Goal: Check status: Check status

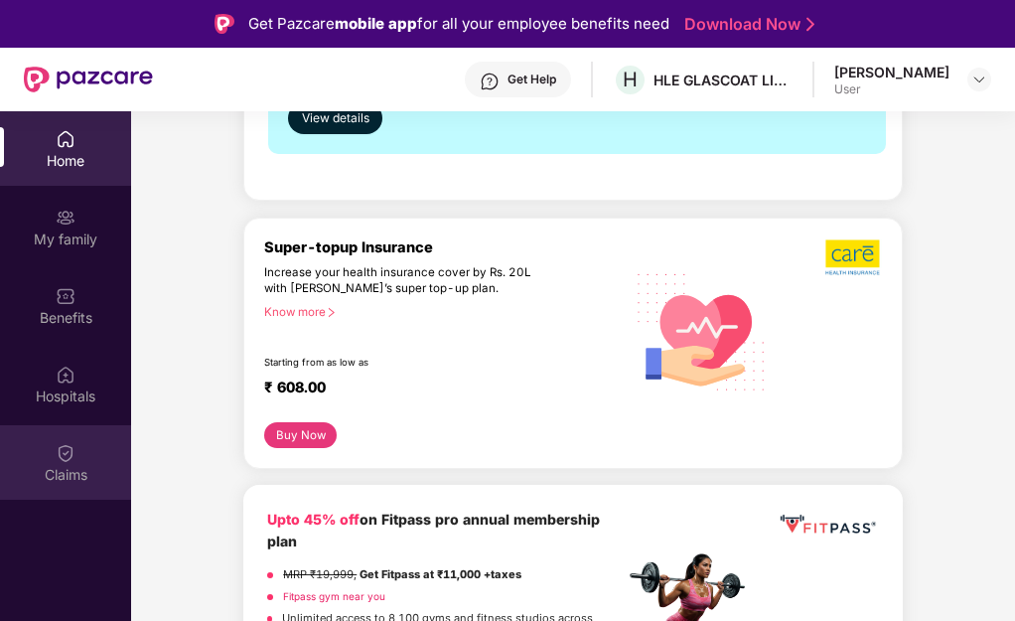
scroll to position [330, 0]
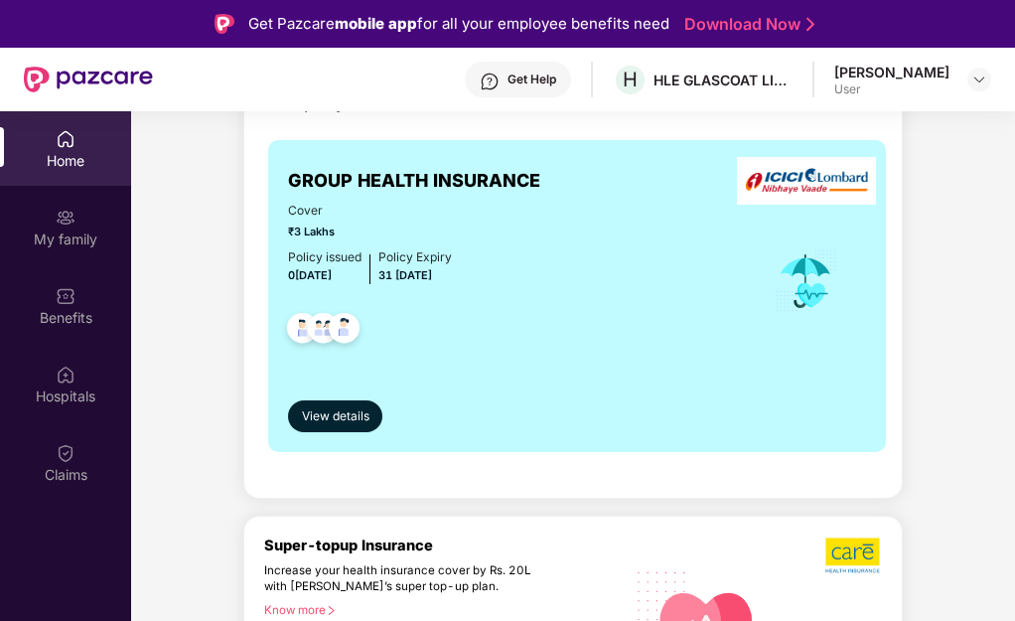
click at [969, 86] on div at bounding box center [980, 80] width 24 height 24
click at [975, 87] on div at bounding box center [980, 80] width 24 height 24
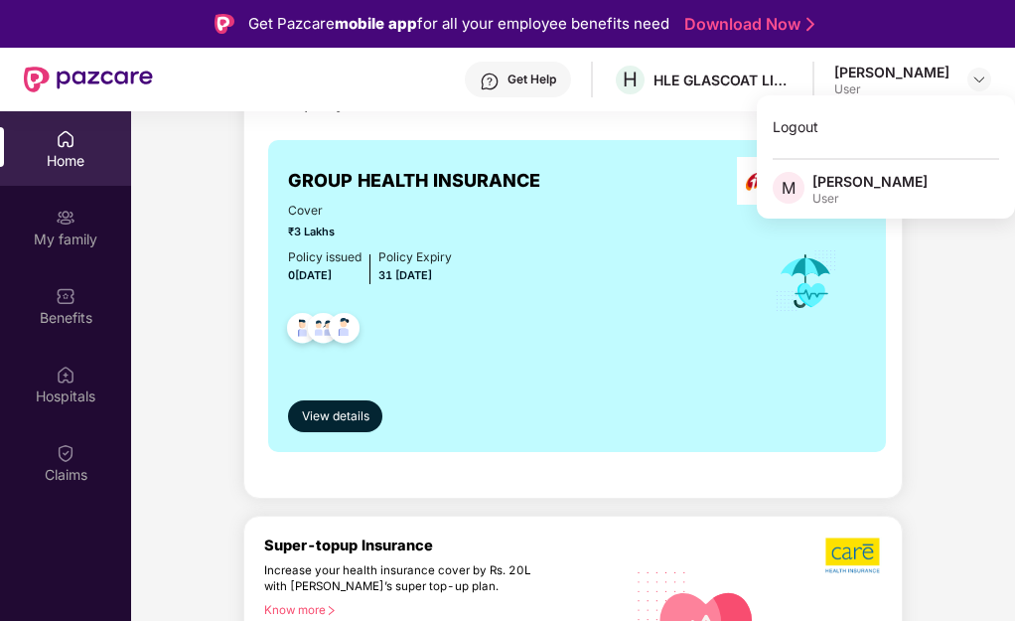
click at [898, 191] on div "[PERSON_NAME]" at bounding box center [870, 181] width 115 height 19
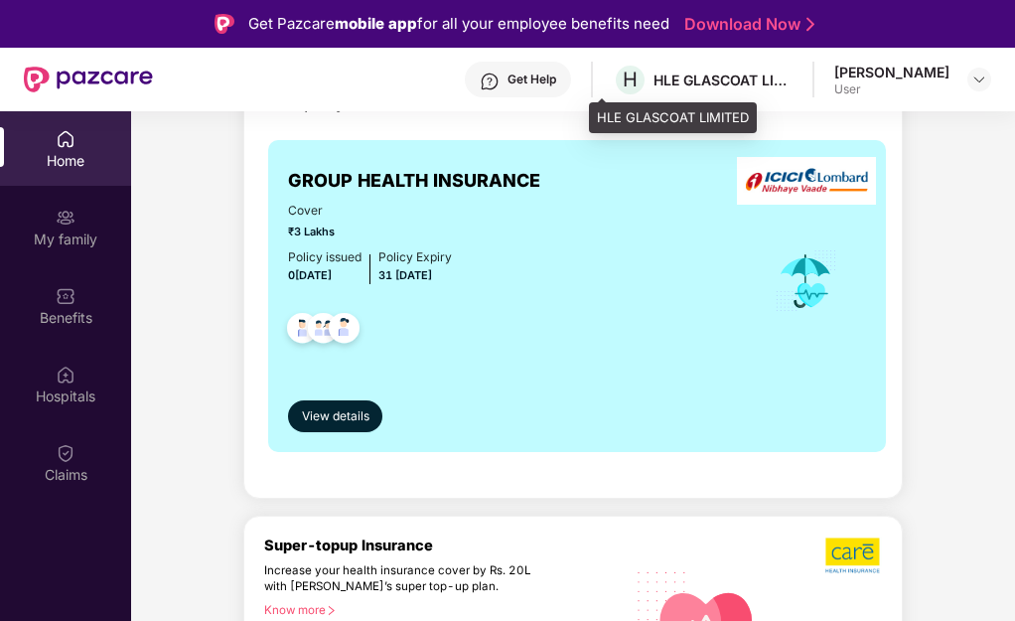
click at [654, 88] on div "HLE GLASCOAT LIMITED" at bounding box center [723, 80] width 139 height 19
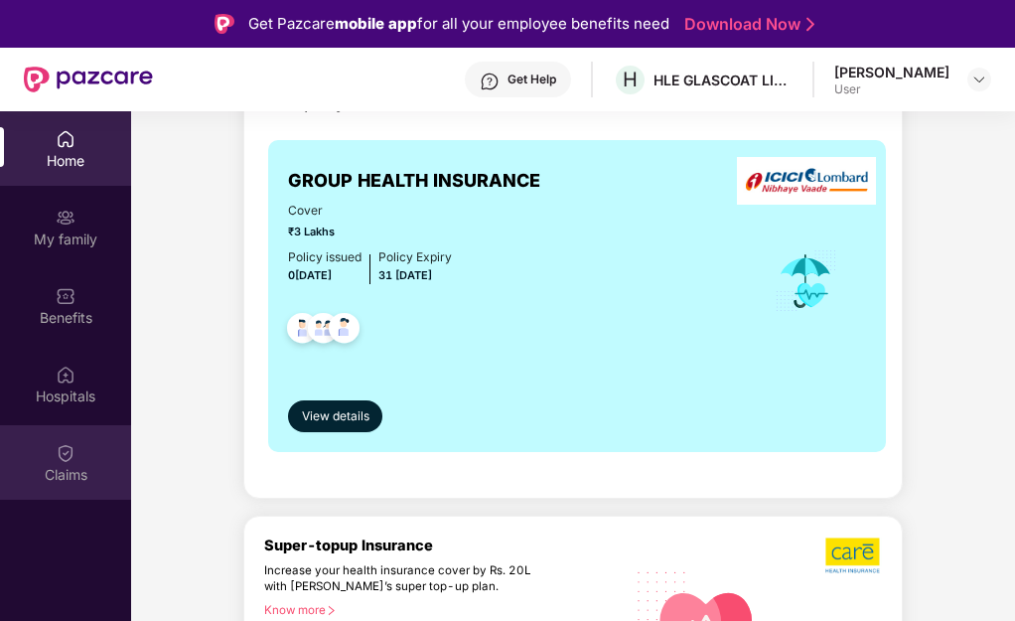
click at [49, 466] on div "Claims" at bounding box center [65, 475] width 131 height 20
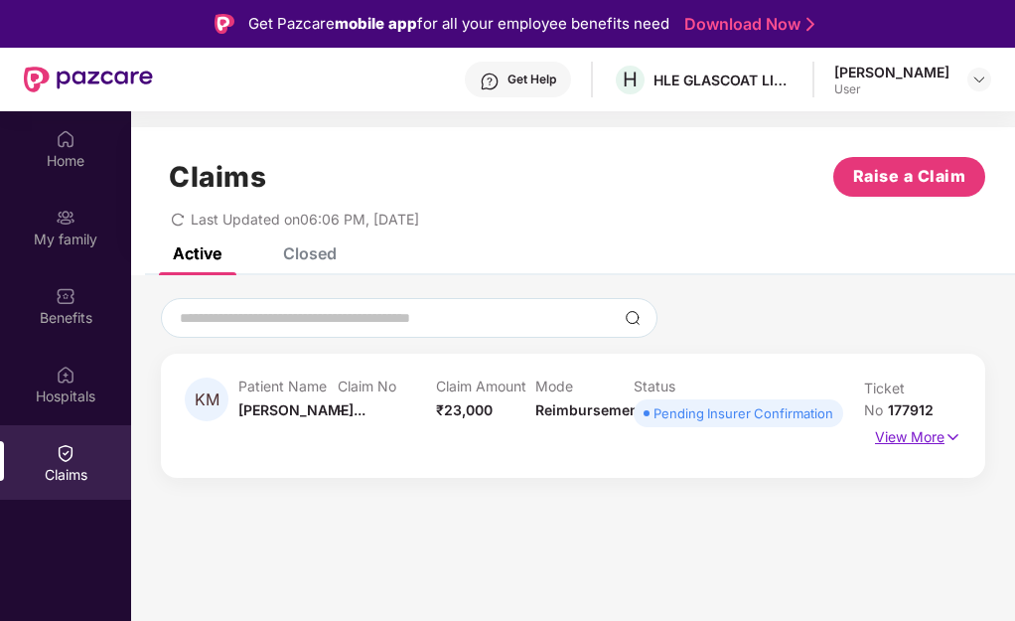
click at [905, 442] on p "View More" at bounding box center [918, 434] width 86 height 27
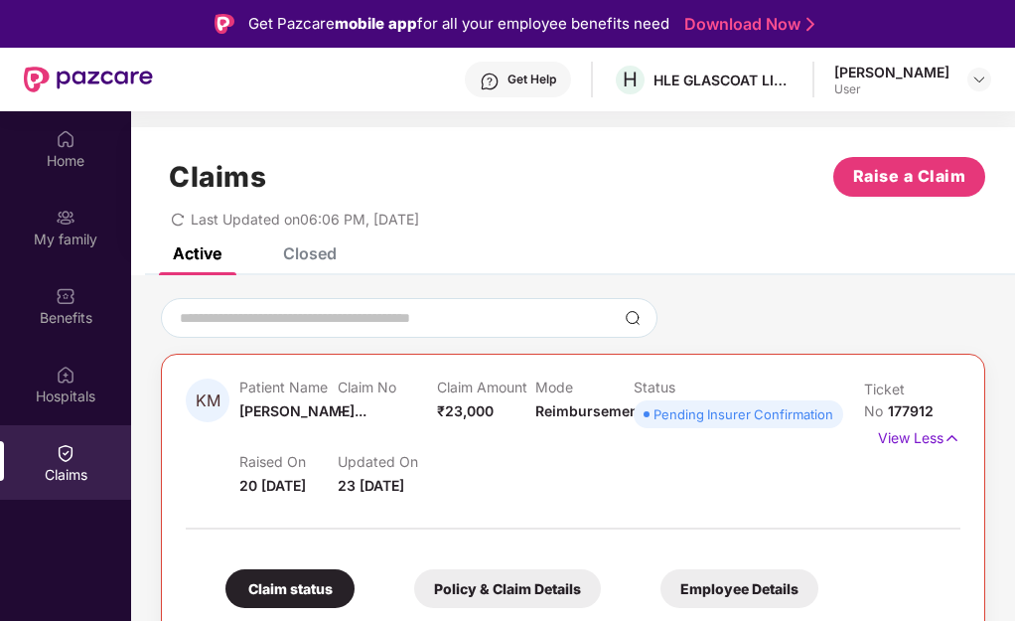
scroll to position [199, 0]
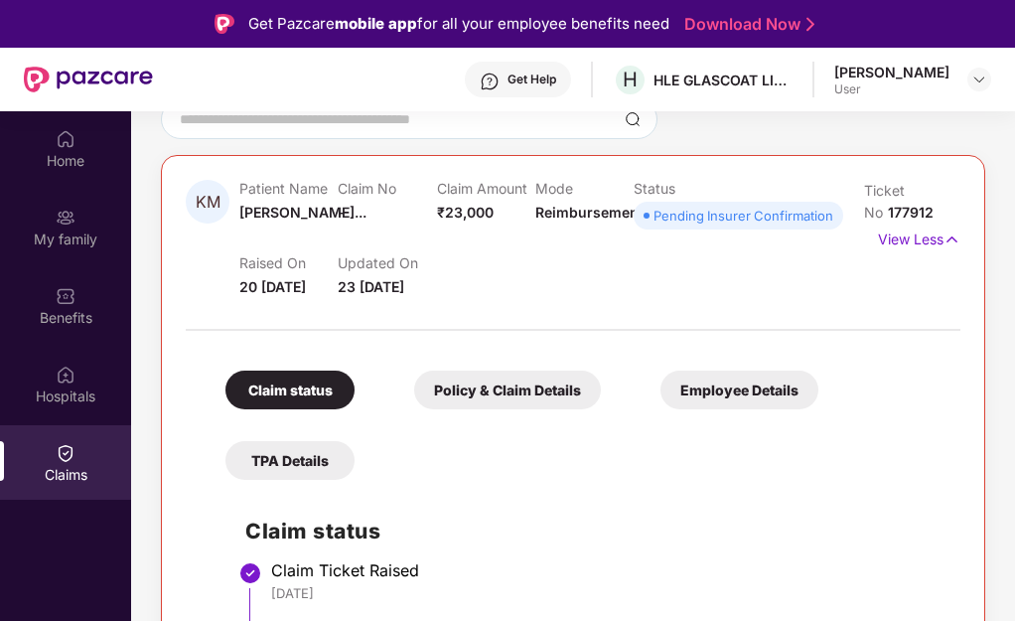
click at [292, 380] on div "Claim status" at bounding box center [290, 390] width 129 height 39
click at [288, 389] on div "Claim status" at bounding box center [290, 390] width 129 height 39
click at [284, 463] on div "TPA Details" at bounding box center [290, 460] width 129 height 39
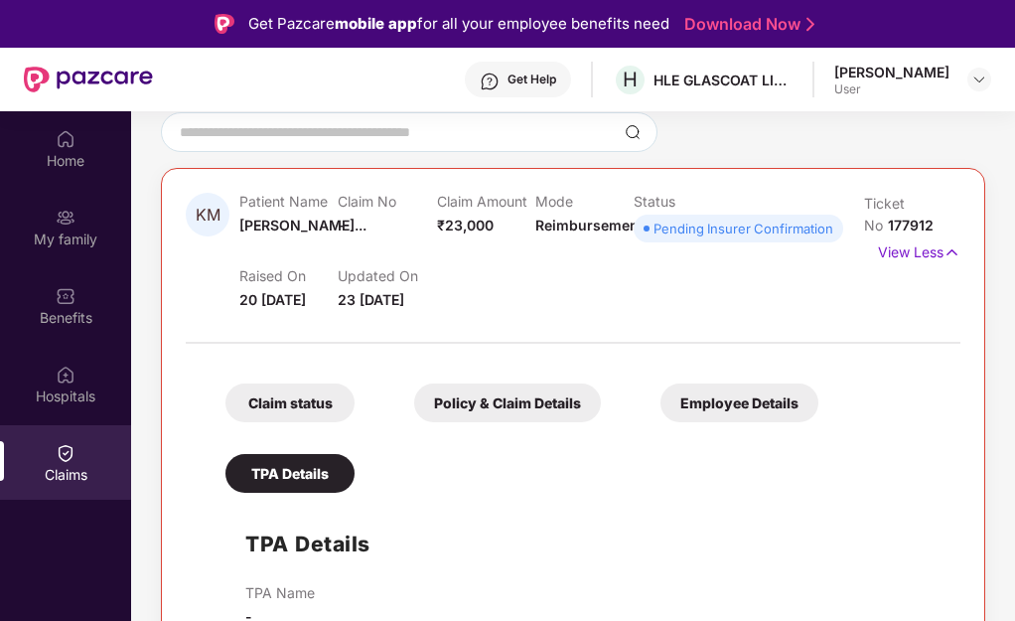
scroll to position [111, 0]
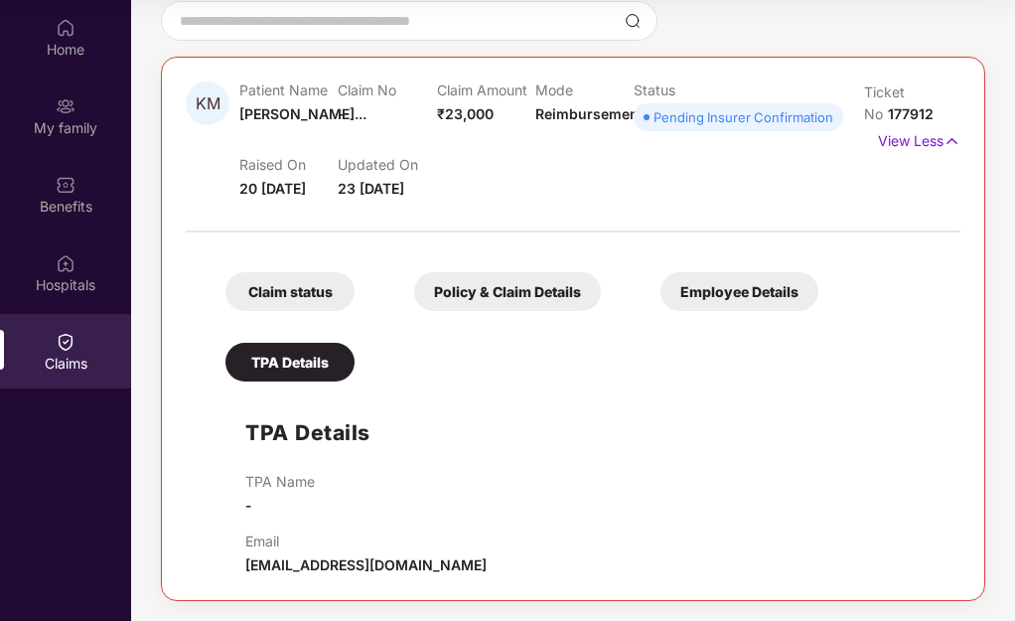
click at [326, 356] on div "TPA Details" at bounding box center [290, 362] width 129 height 39
click at [304, 304] on div "Claim status" at bounding box center [290, 291] width 129 height 39
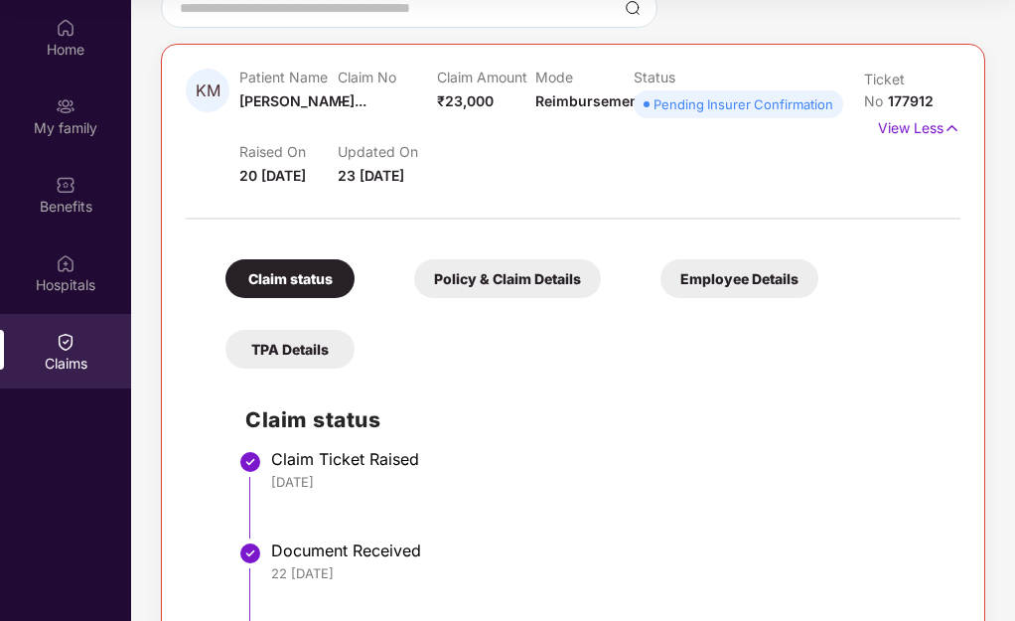
scroll to position [397, 0]
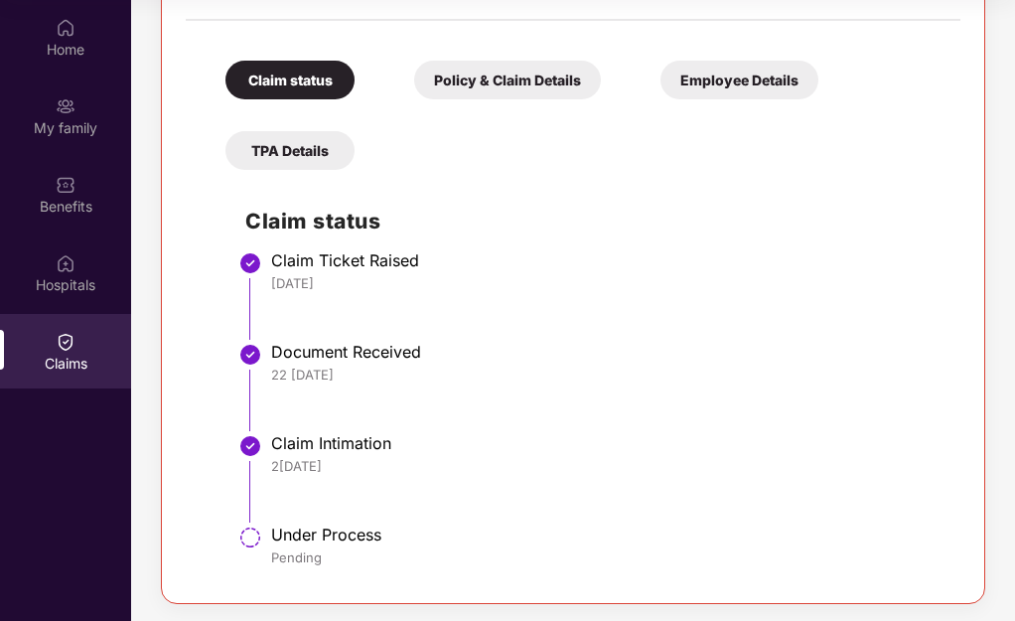
click at [323, 535] on div "Under Process" at bounding box center [606, 535] width 670 height 20
click at [255, 544] on img at bounding box center [250, 538] width 24 height 24
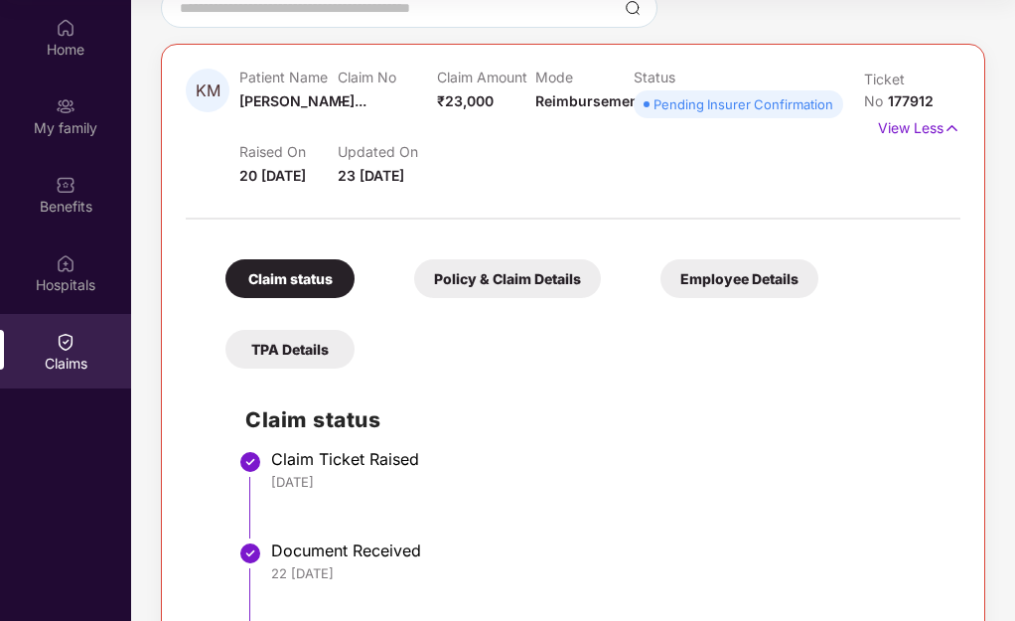
scroll to position [99, 0]
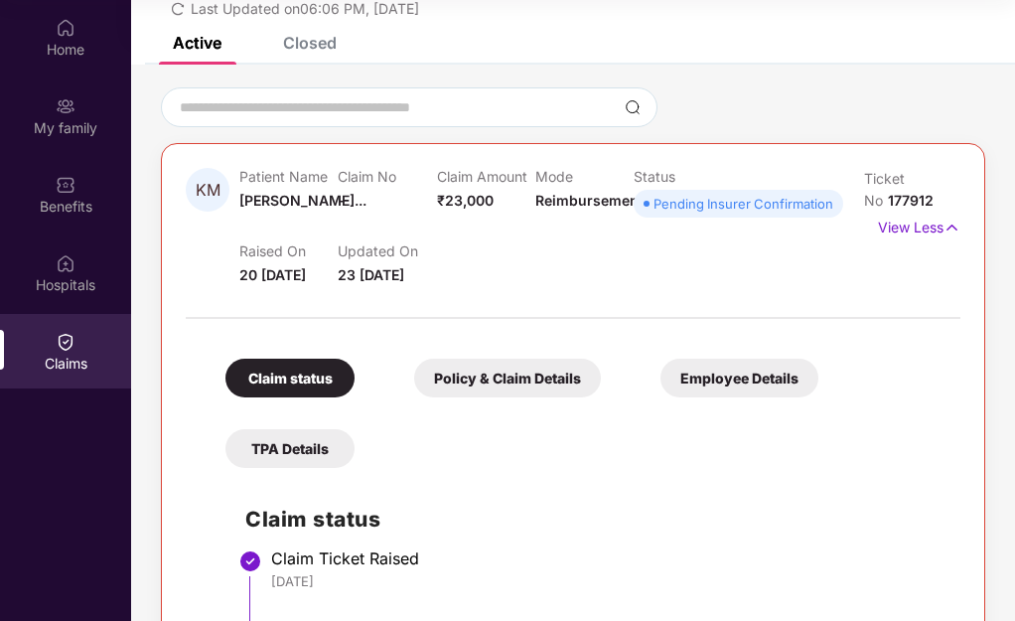
click at [321, 379] on div "Claim status" at bounding box center [290, 378] width 129 height 39
click at [460, 391] on div "Policy & Claim Details" at bounding box center [507, 378] width 187 height 39
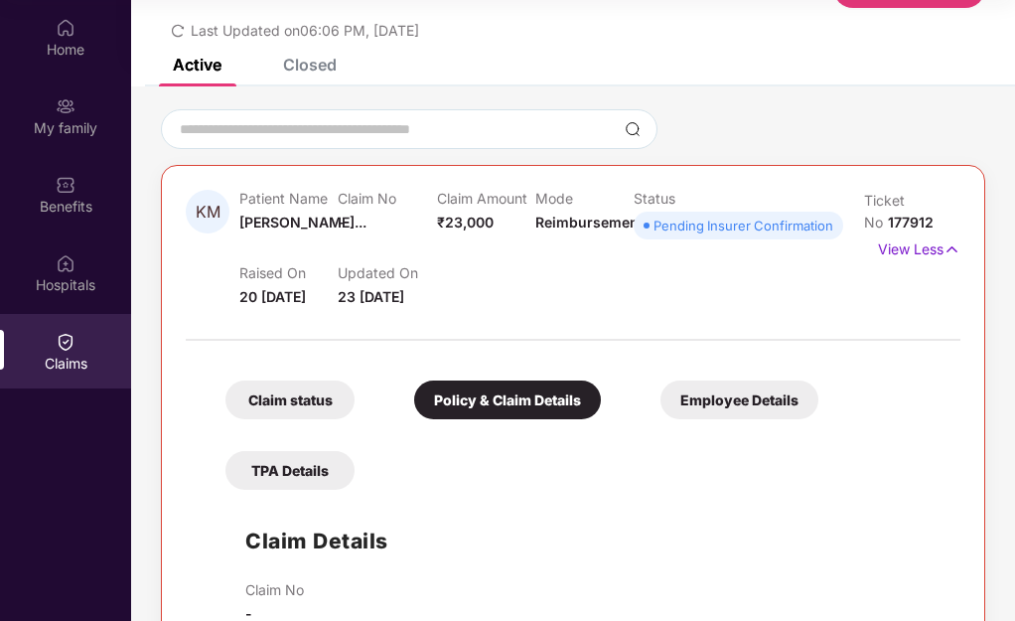
scroll to position [0, 0]
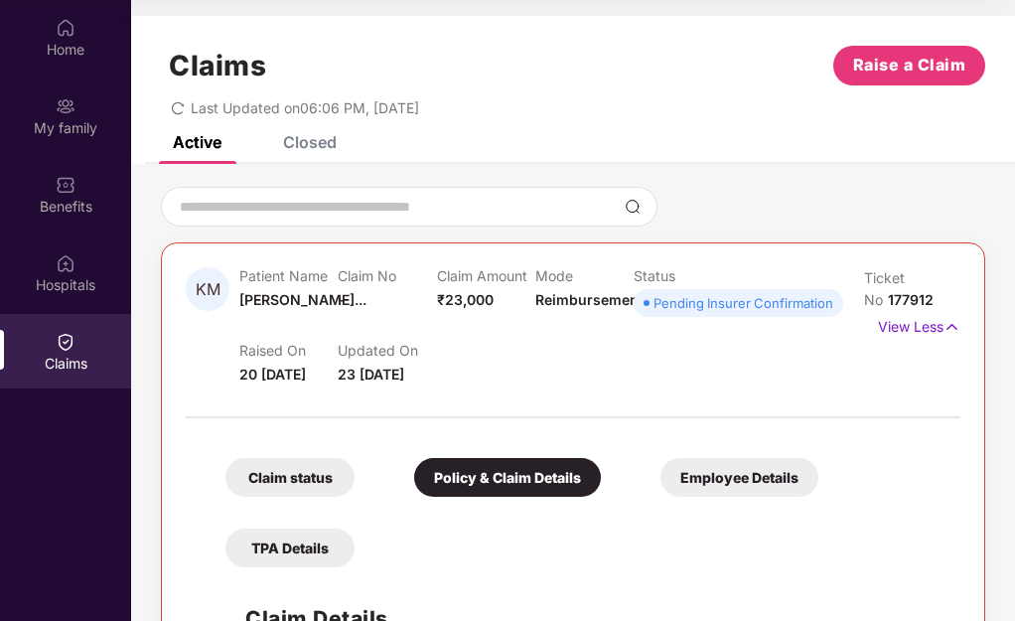
click at [344, 353] on p "Updated On" at bounding box center [387, 350] width 98 height 17
click at [327, 275] on p "Patient Name" at bounding box center [288, 275] width 98 height 17
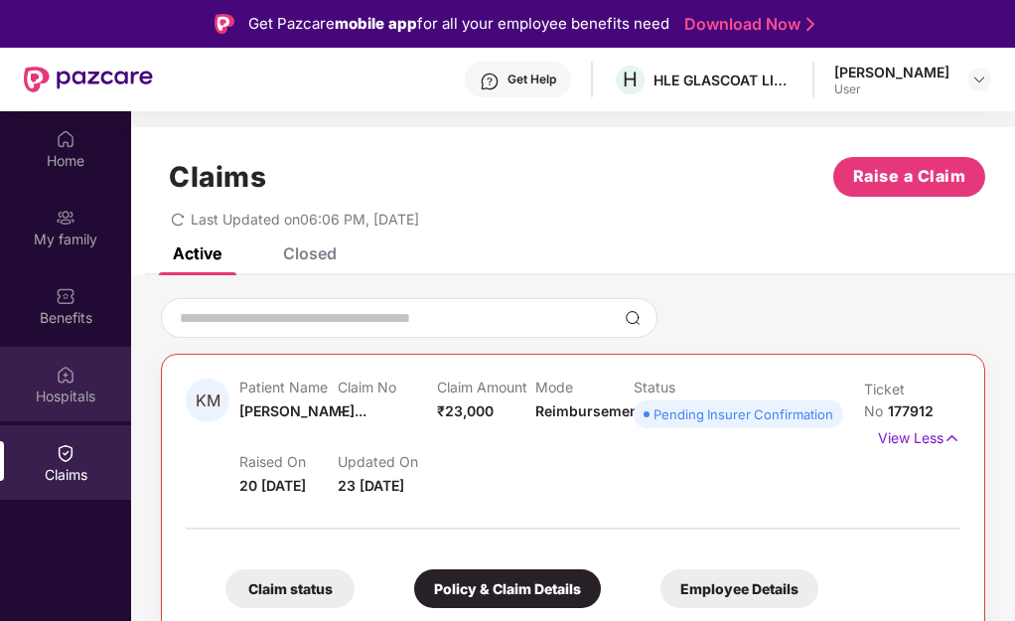
click at [59, 375] on img at bounding box center [66, 375] width 20 height 20
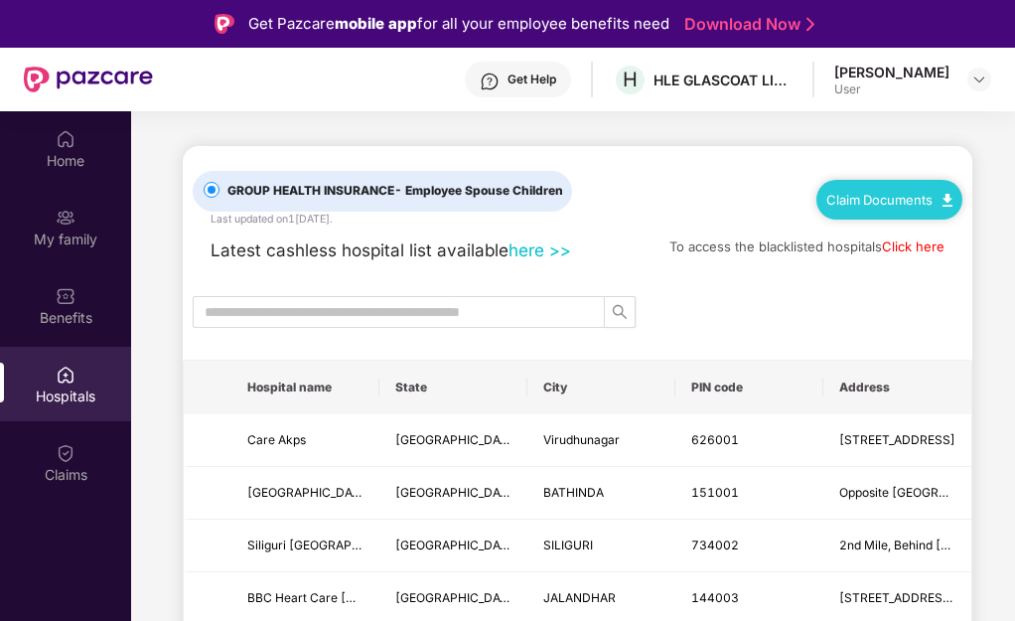
click at [452, 396] on th "State" at bounding box center [454, 388] width 148 height 54
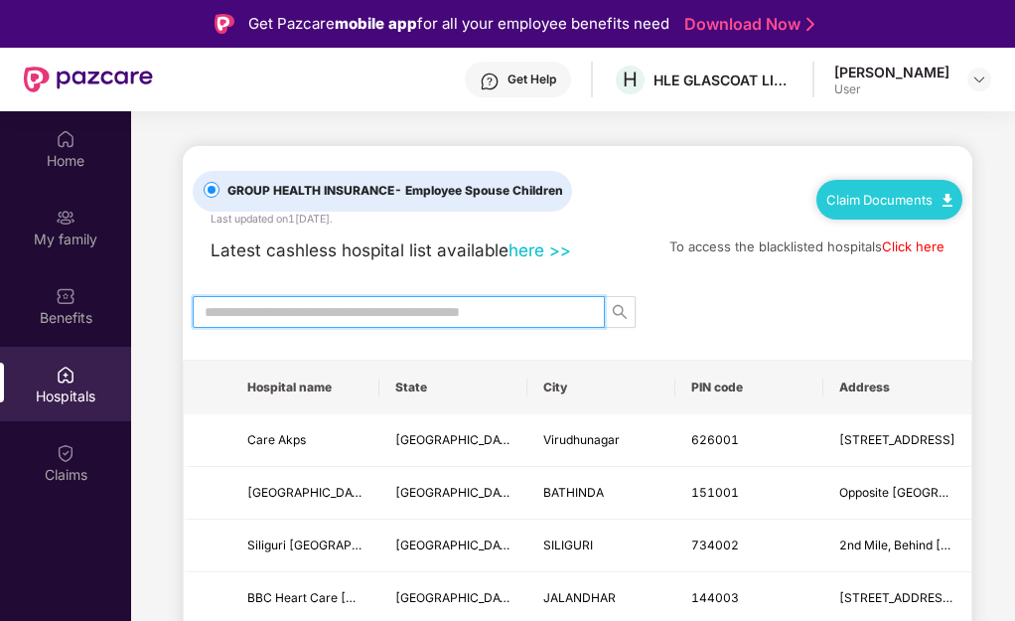
click at [403, 309] on input "text" at bounding box center [391, 312] width 373 height 22
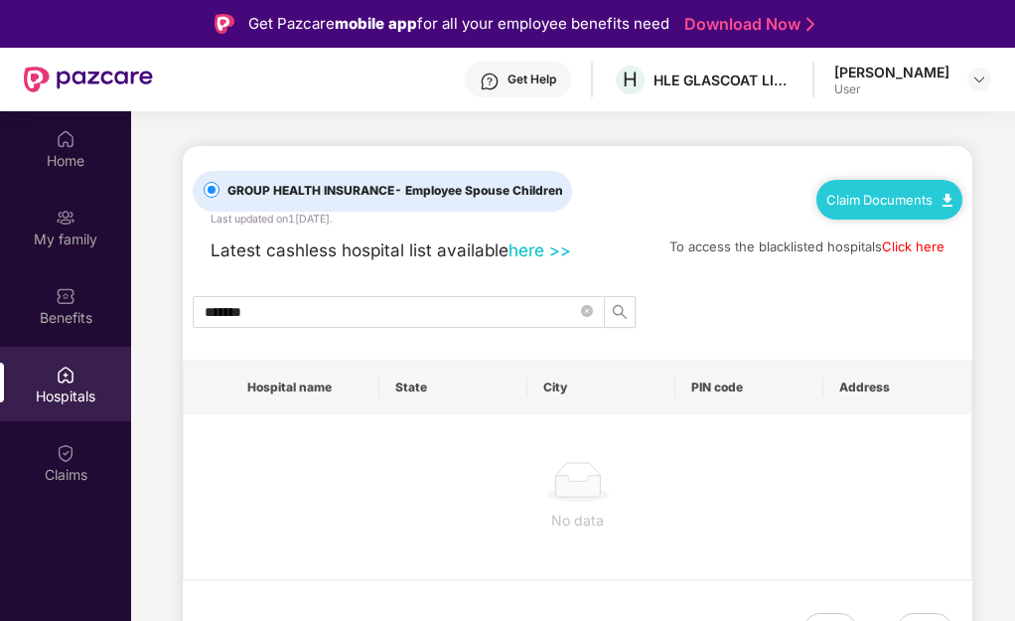
click at [923, 205] on link "Claim Documents" at bounding box center [890, 200] width 126 height 16
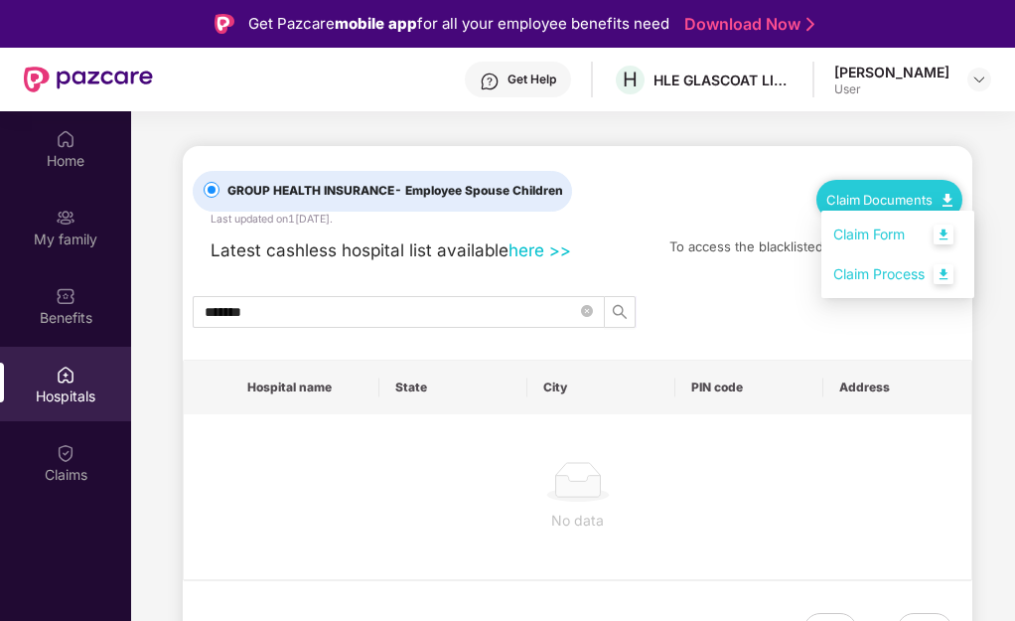
click at [863, 282] on link "Claim Process" at bounding box center [898, 274] width 129 height 43
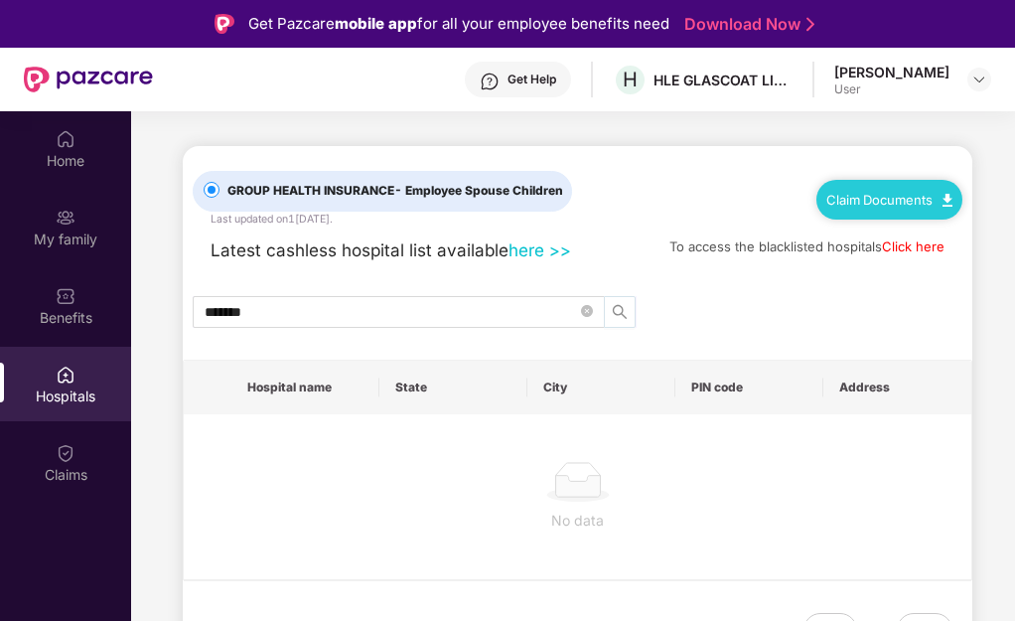
click at [624, 311] on icon "search" at bounding box center [620, 312] width 16 height 16
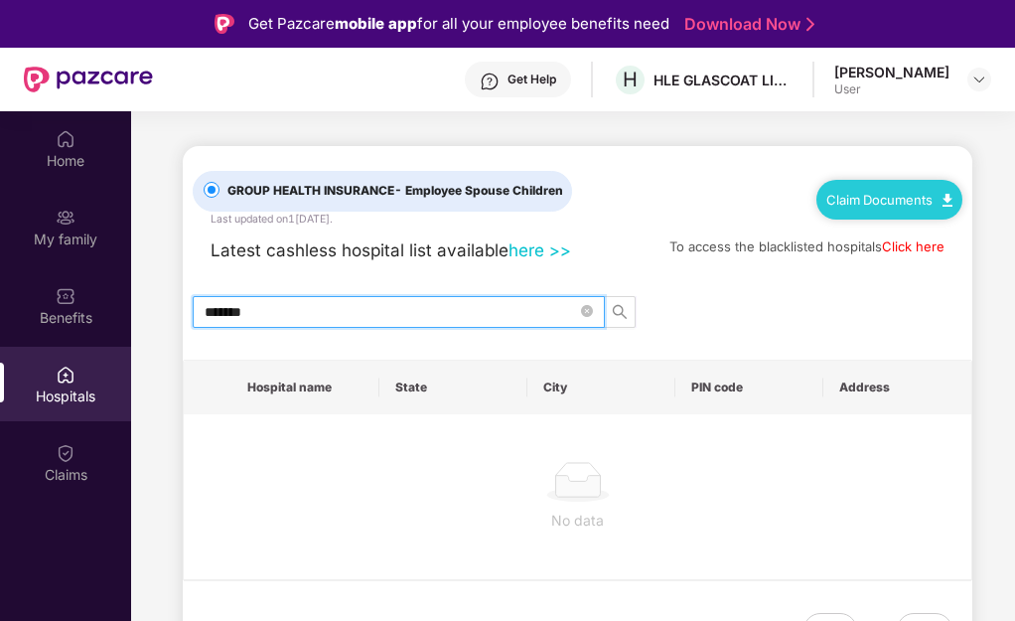
click at [452, 318] on input "*******" at bounding box center [391, 312] width 373 height 22
click at [622, 307] on icon "search" at bounding box center [620, 312] width 14 height 14
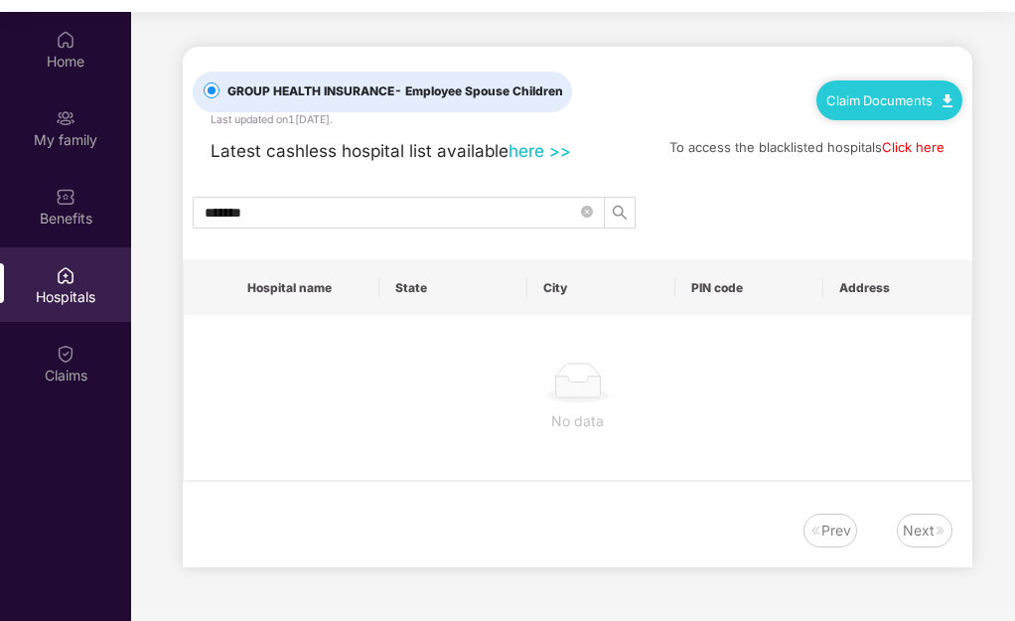
click at [316, 301] on th "Hospital name" at bounding box center [305, 288] width 148 height 54
click at [417, 294] on th "State" at bounding box center [454, 288] width 148 height 54
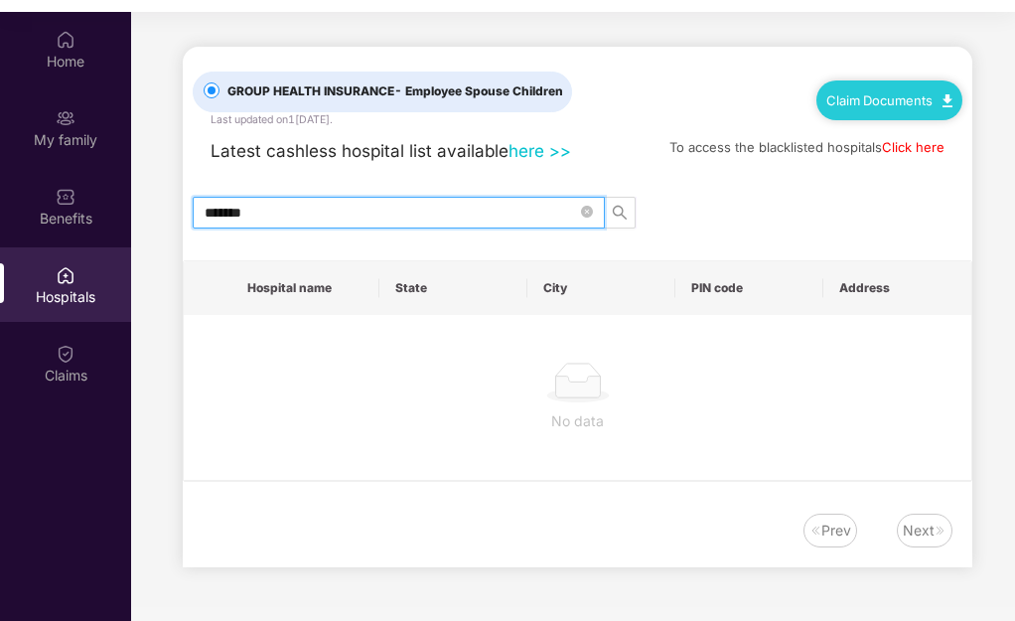
click at [454, 208] on input "*******" at bounding box center [391, 213] width 373 height 22
type input "*"
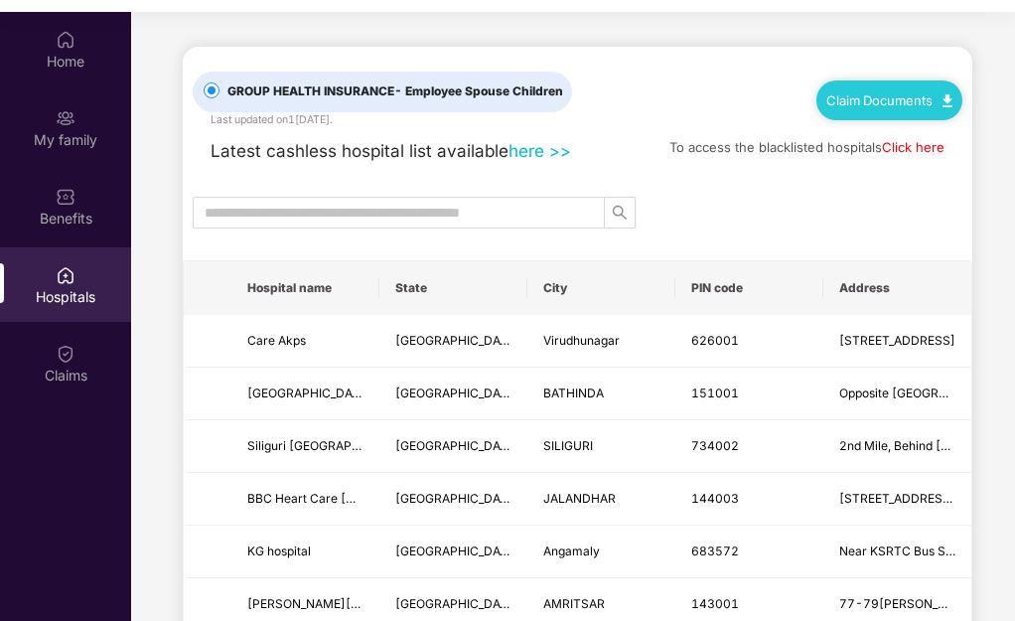
click at [434, 298] on th "State" at bounding box center [454, 288] width 148 height 54
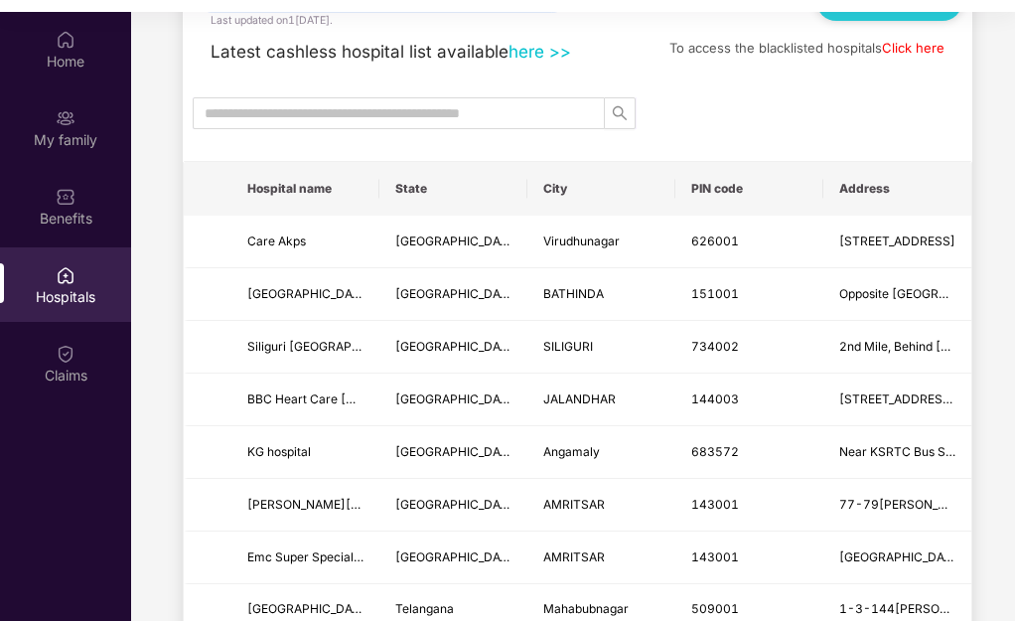
scroll to position [0, 0]
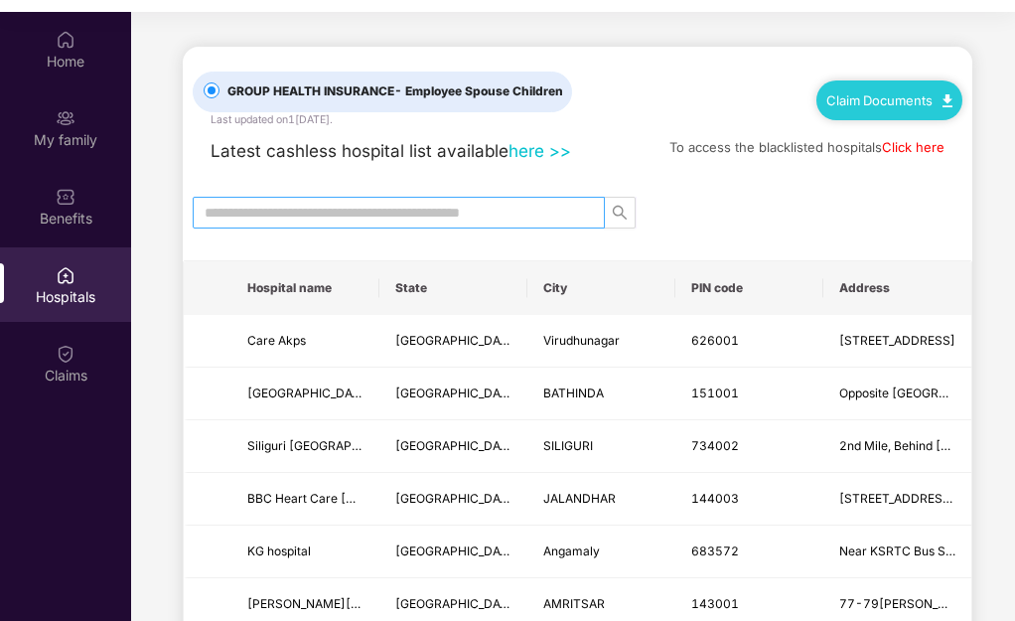
click at [353, 203] on input "text" at bounding box center [391, 213] width 373 height 22
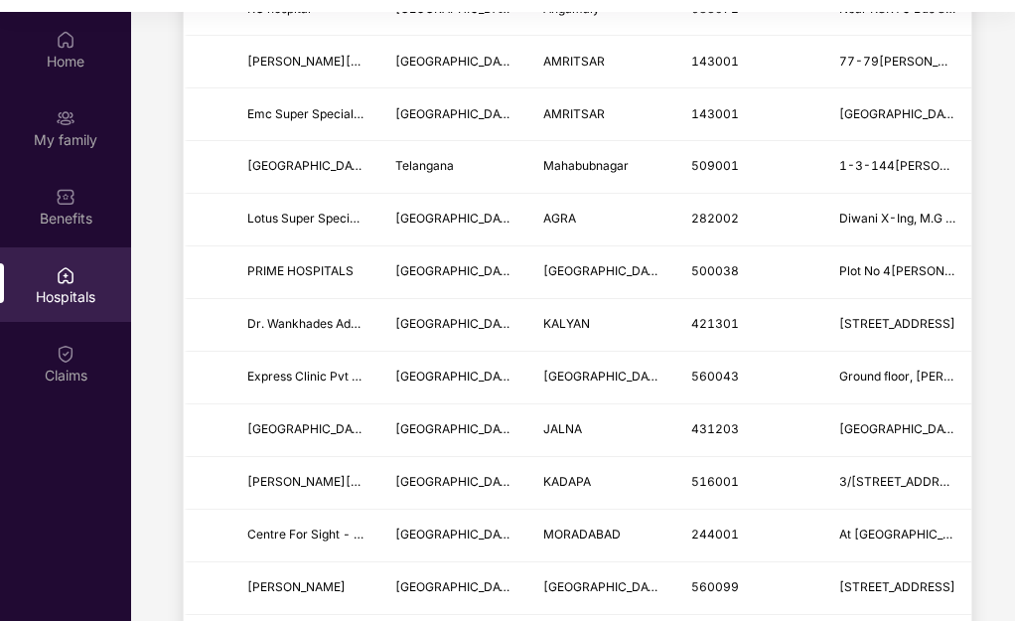
scroll to position [145, 0]
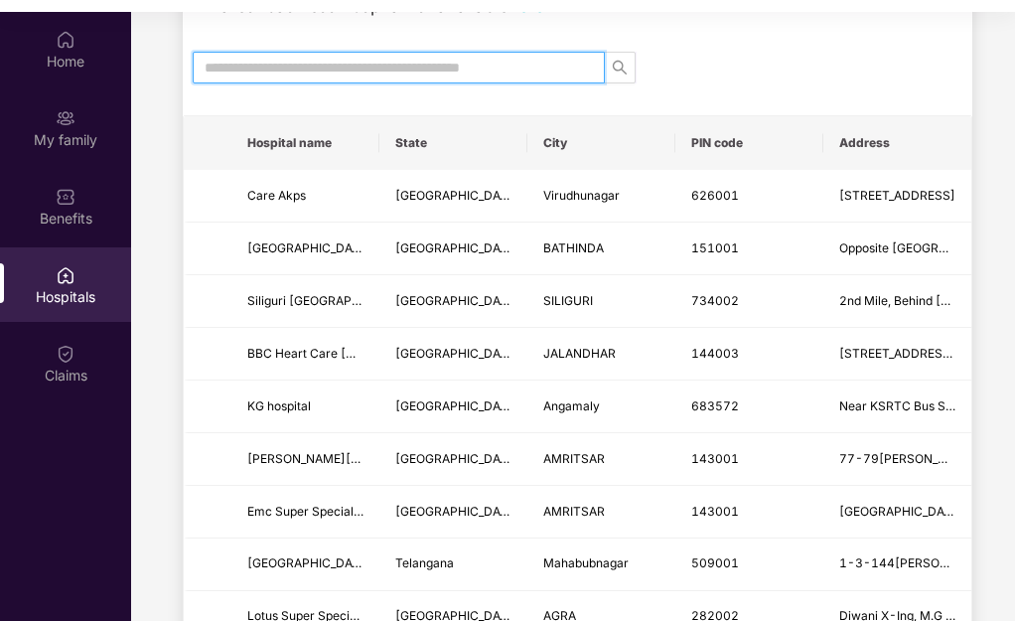
click at [252, 67] on input "text" at bounding box center [391, 68] width 373 height 22
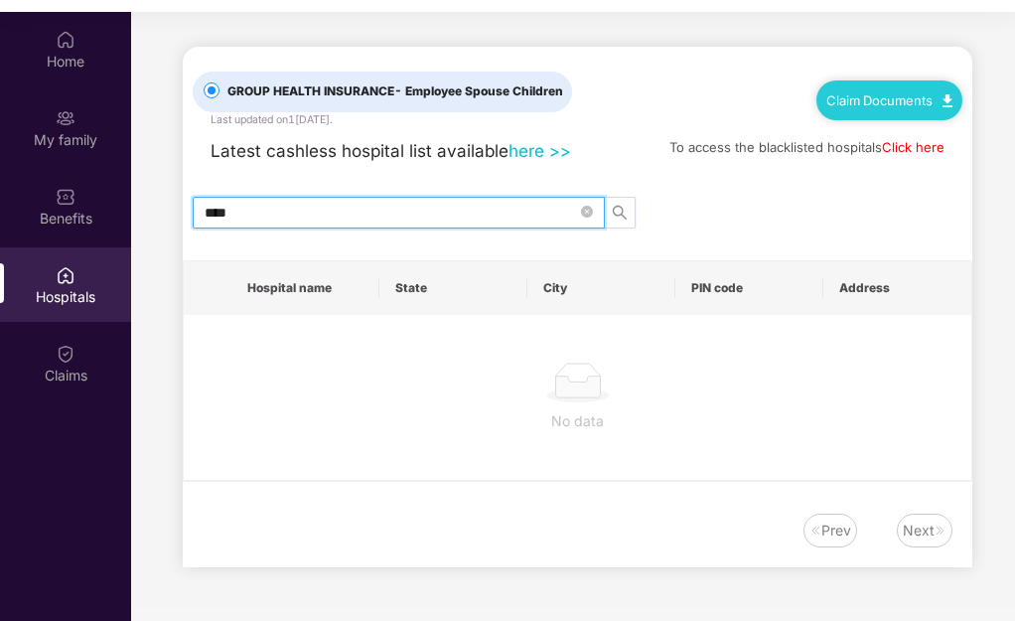
scroll to position [0, 0]
type input "*"
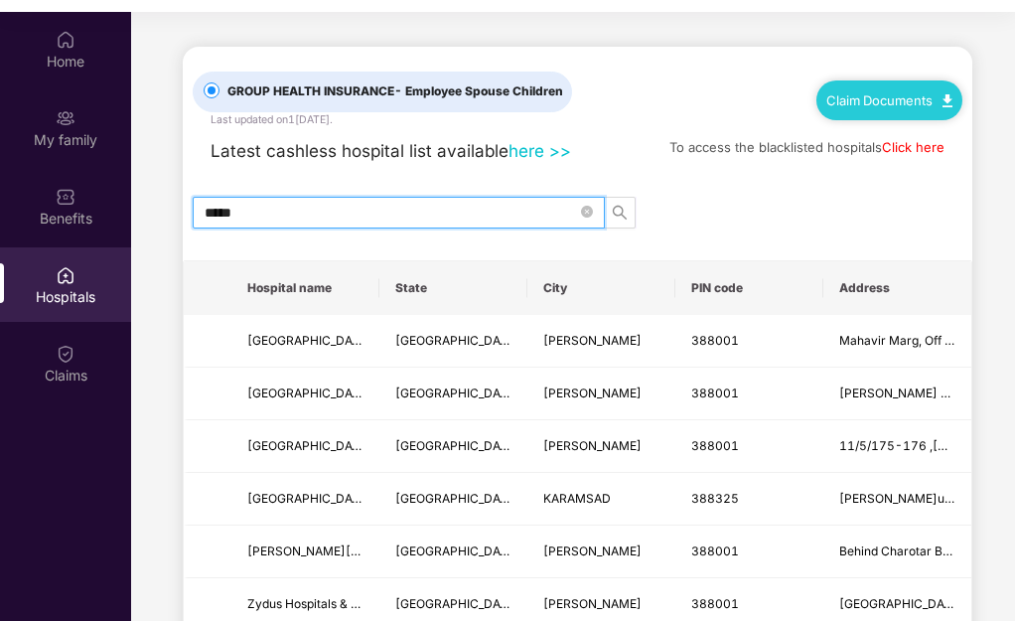
type input "******"
